Goal: Information Seeking & Learning: Learn about a topic

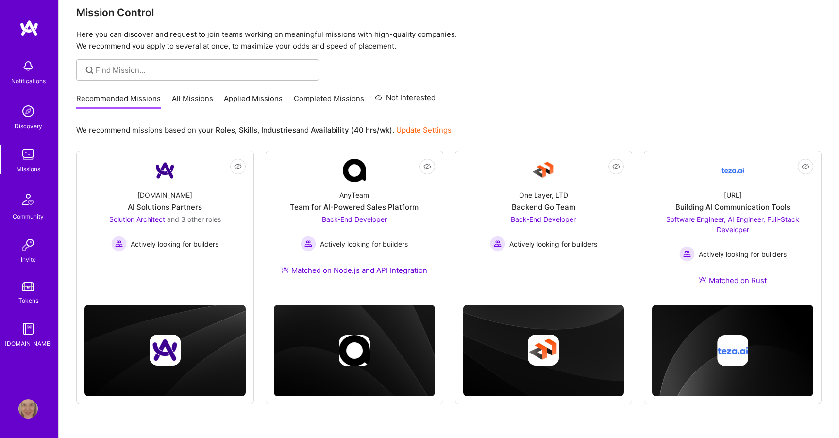
scroll to position [19, 0]
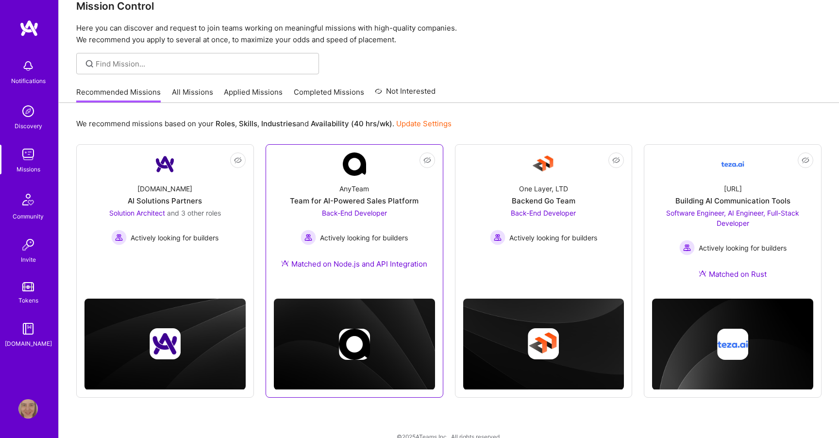
click at [376, 253] on div "AnyTeam Team for AI-Powered Sales Platform Back-End Developer Actively looking …" at bounding box center [354, 228] width 161 height 105
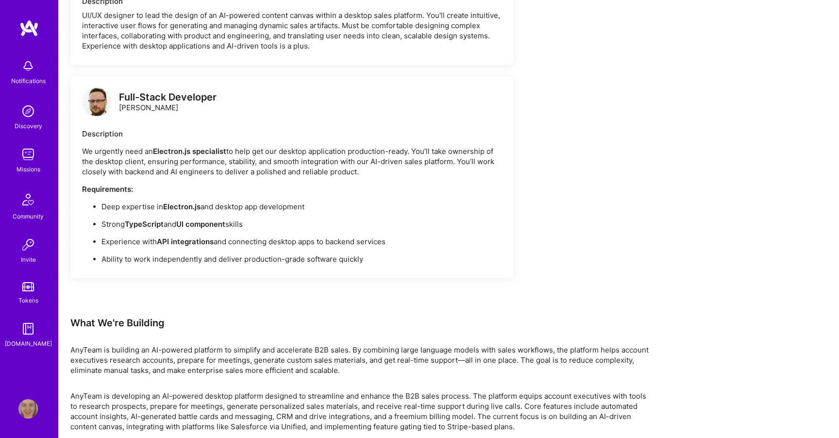
scroll to position [836, 0]
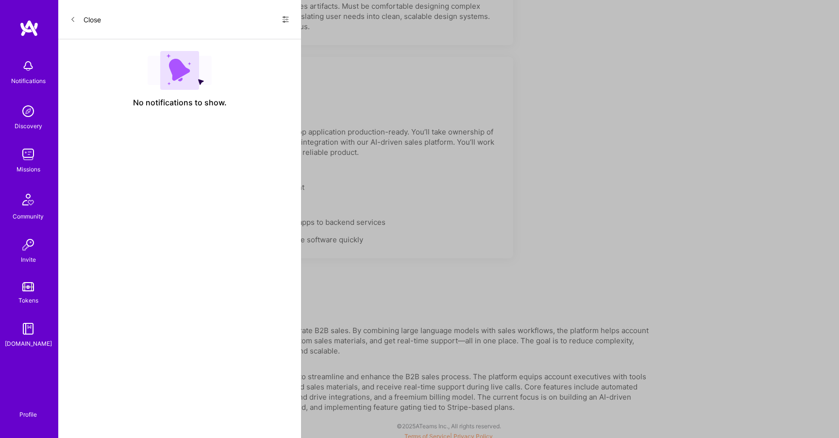
scroll to position [19, 0]
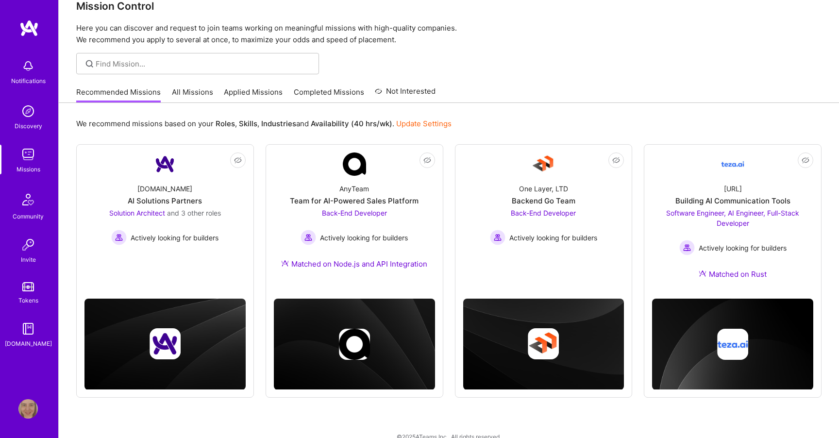
click at [680, 114] on div "We recommend missions based on your Roles , Skills , Industries and Availabilit…" at bounding box center [449, 278] width 781 height 351
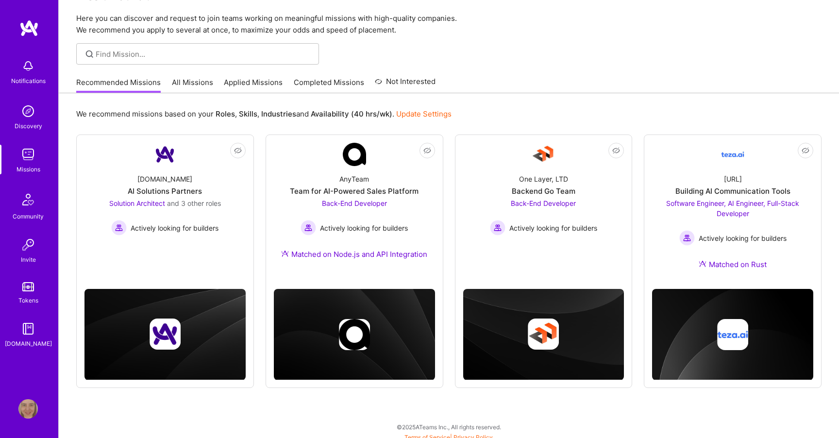
scroll to position [35, 0]
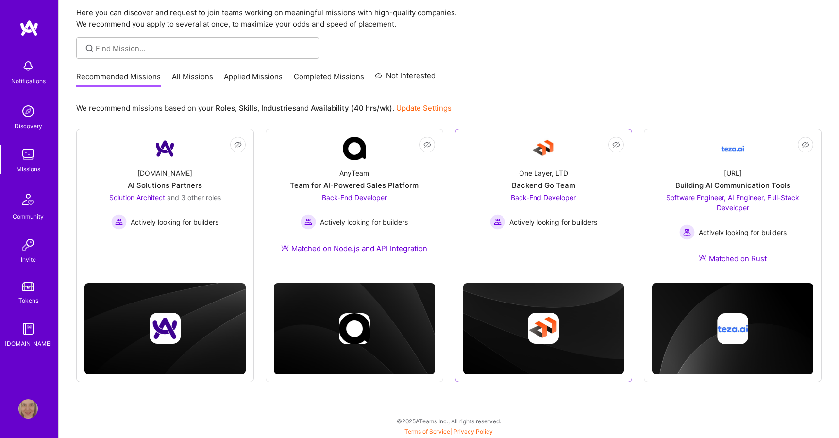
click at [574, 157] on link "Not Interested One Layer, LTD Backend Go Team Back-End Developer Actively looki…" at bounding box center [543, 194] width 161 height 115
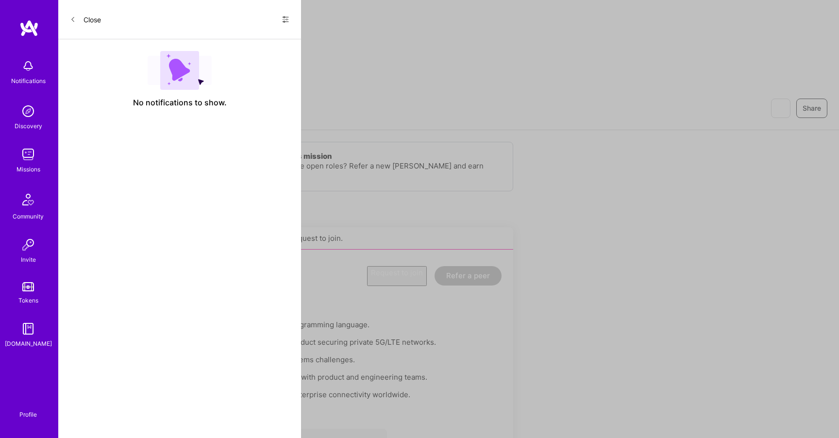
scroll to position [35, 0]
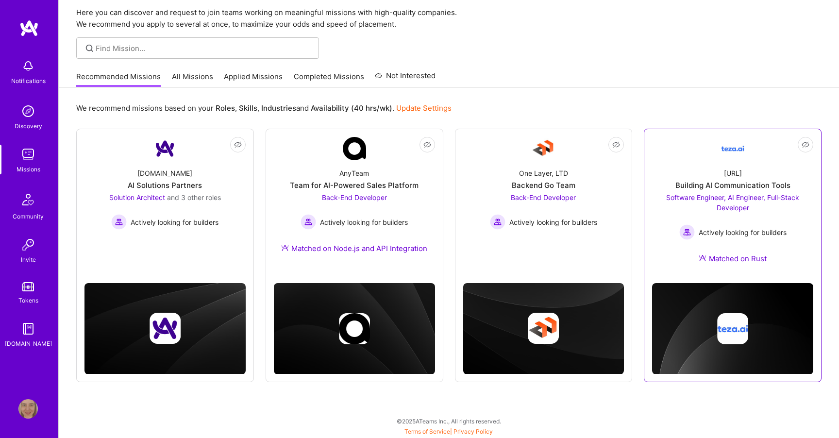
click at [713, 161] on div "[URL] Building AI Communication Tools Software Engineer, AI Engineer, Full-Stac…" at bounding box center [732, 217] width 161 height 115
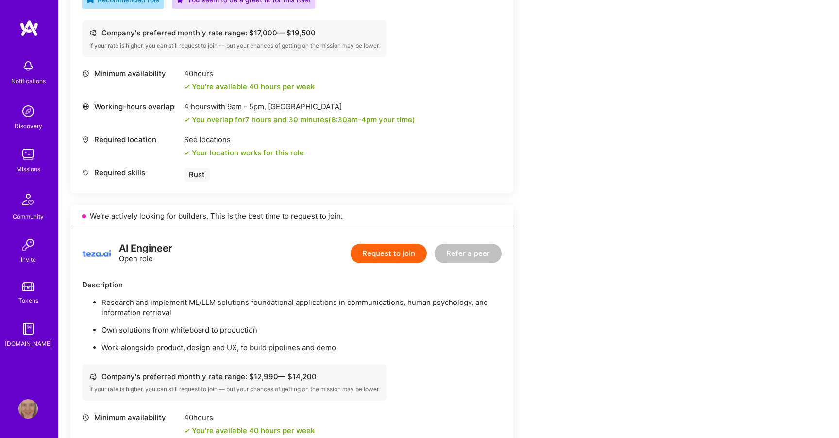
scroll to position [466, 0]
